Goal: Task Accomplishment & Management: Use online tool/utility

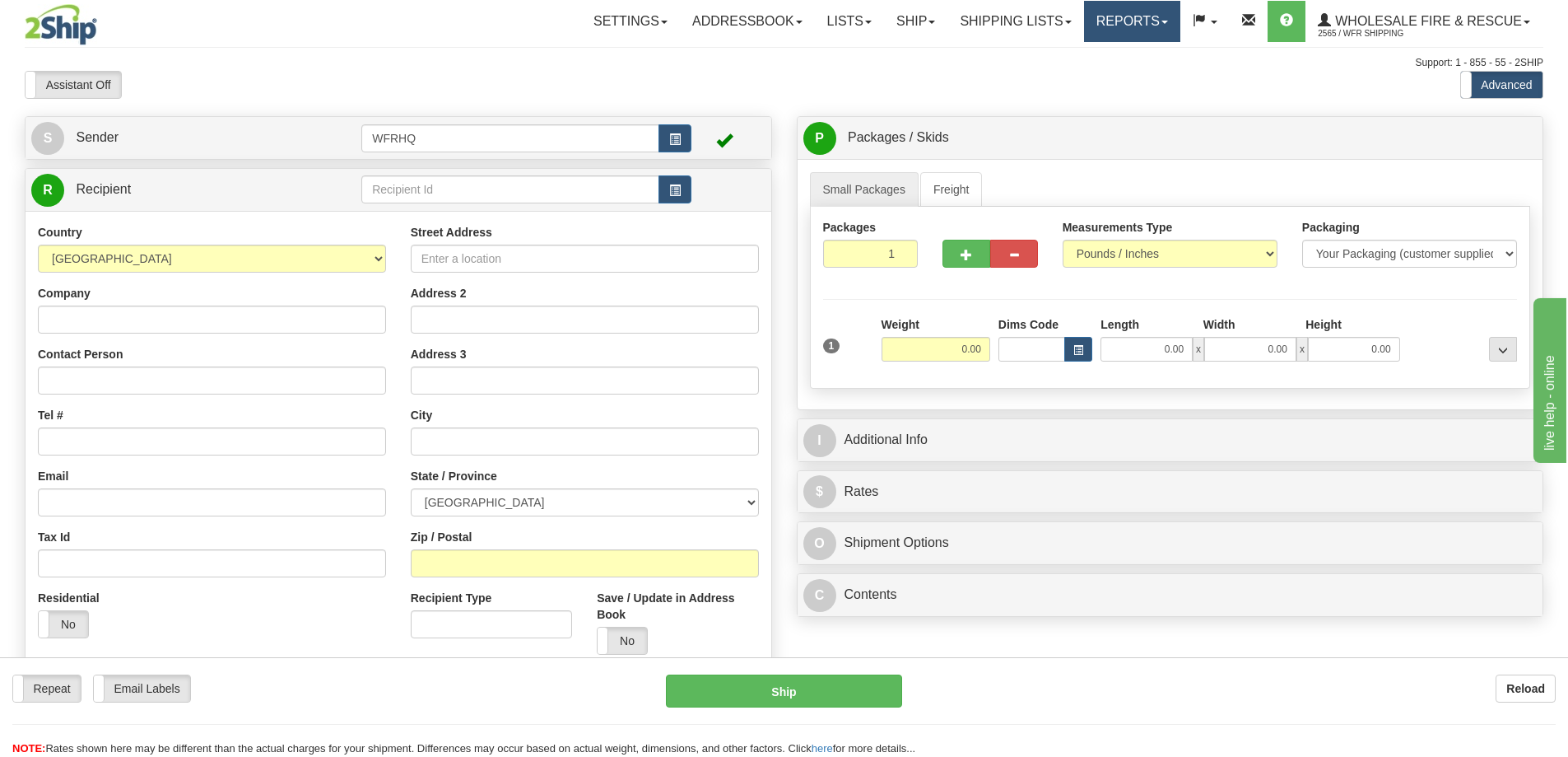
click at [1124, 18] on link "Reports" at bounding box center [1132, 22] width 96 height 41
click at [1100, 53] on link "Standard" at bounding box center [1103, 58] width 150 height 22
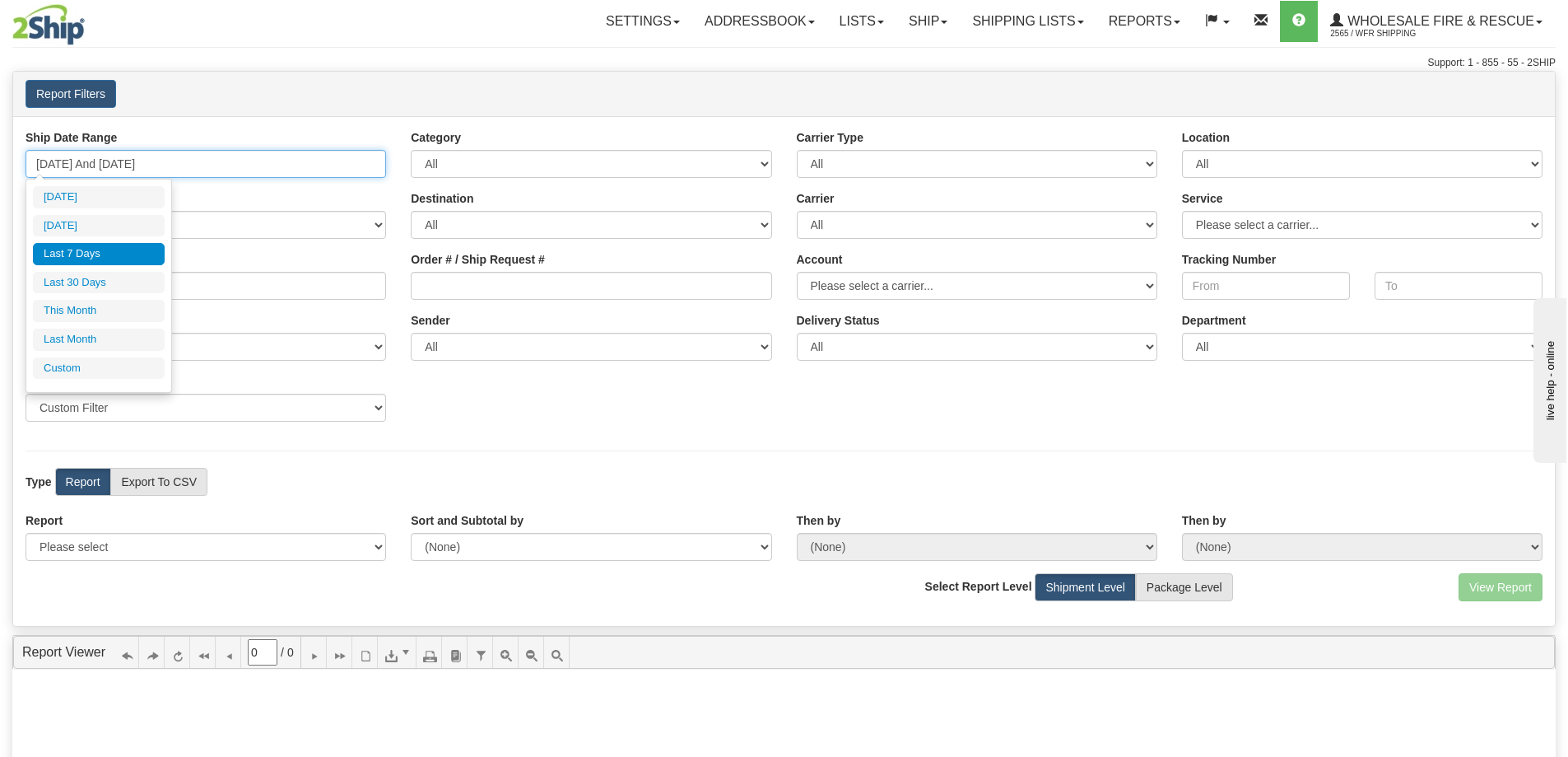
click at [97, 159] on input "[DATE] And [DATE]" at bounding box center [205, 163] width 361 height 28
click at [90, 222] on li "[DATE]" at bounding box center [99, 226] width 131 height 23
type input "[DATE] And [DATE]"
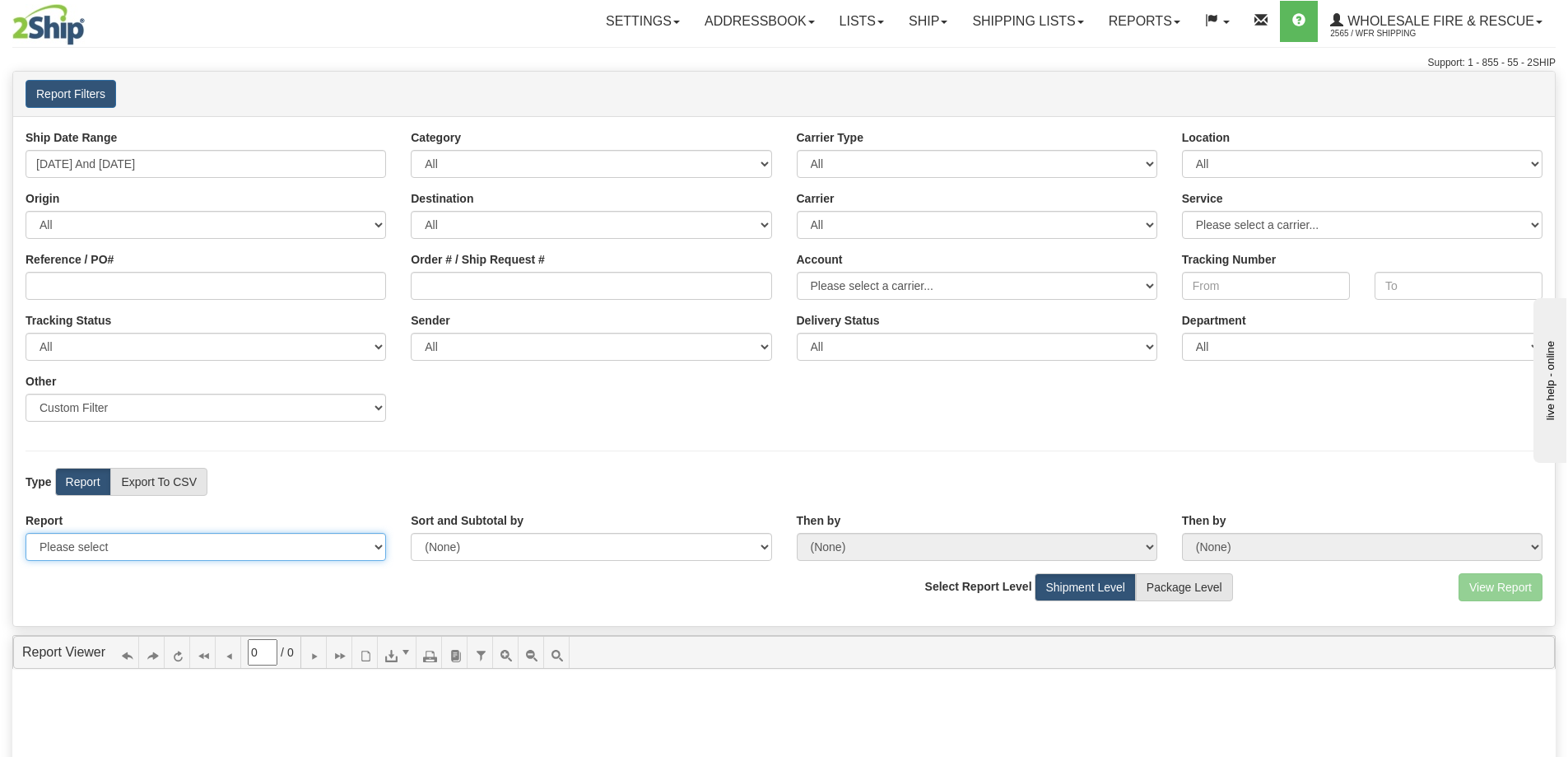
click at [130, 543] on select "Please select 1 Line Shipment Report Address Detail Basic Shipment Overview Can…" at bounding box center [205, 546] width 361 height 28
select select "Users\Full Reference Detail.trdx"
click at [25, 533] on select "Please select 1 Line Shipment Report Address Detail Basic Shipment Overview Can…" at bounding box center [205, 546] width 361 height 28
click at [1484, 581] on button "View Report" at bounding box center [1500, 587] width 84 height 28
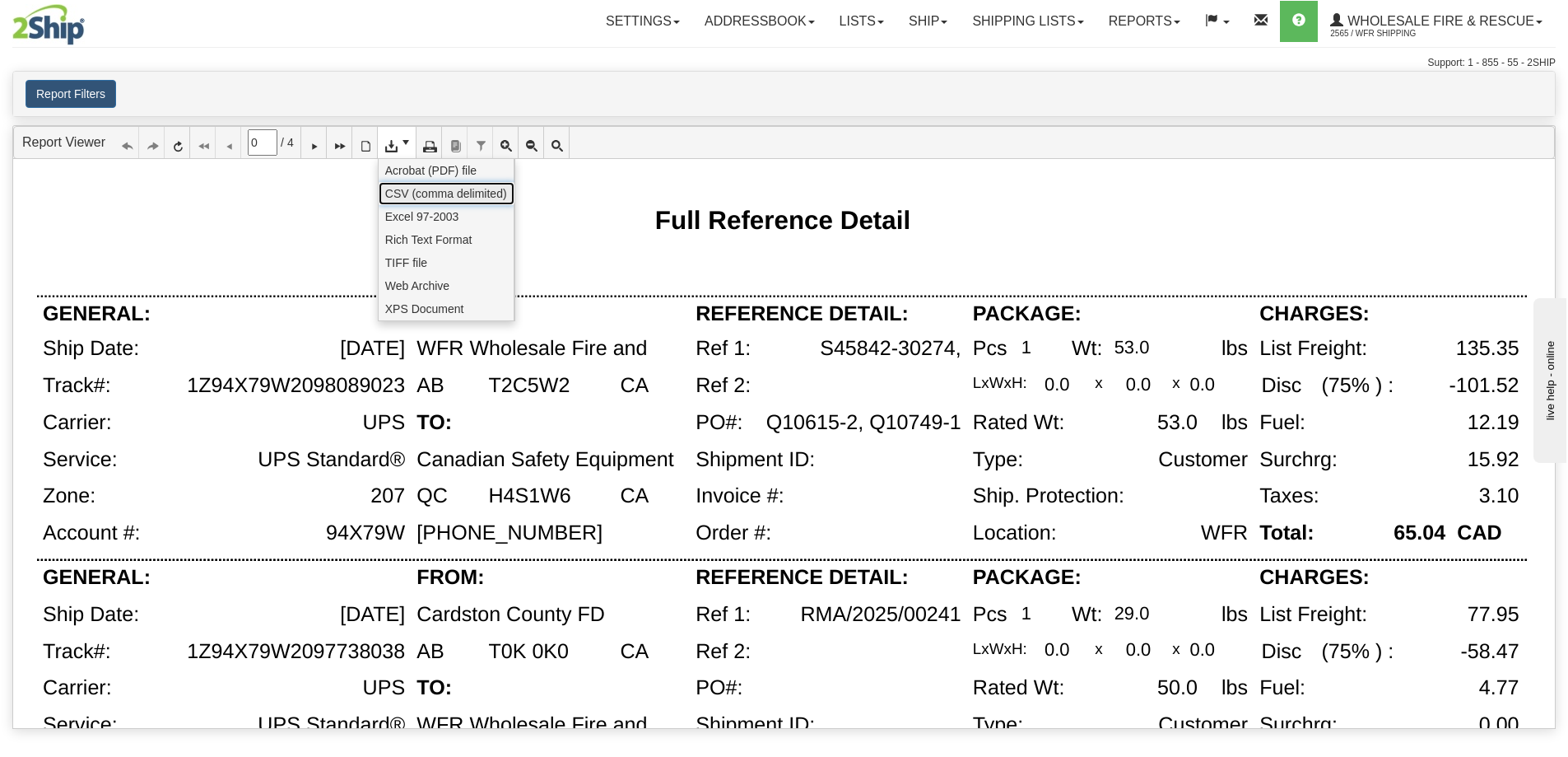
click at [405, 197] on span "CSV (comma delimited)" at bounding box center [445, 194] width 121 height 16
